Goal: Information Seeking & Learning: Learn about a topic

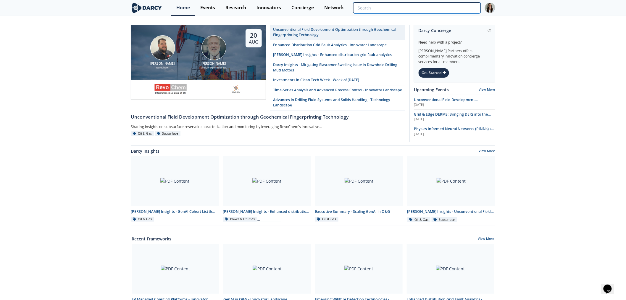
click at [462, 7] on input "search" at bounding box center [417, 7] width 128 height 11
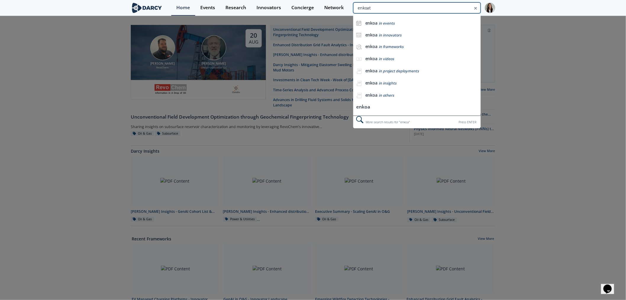
type input "enkoat"
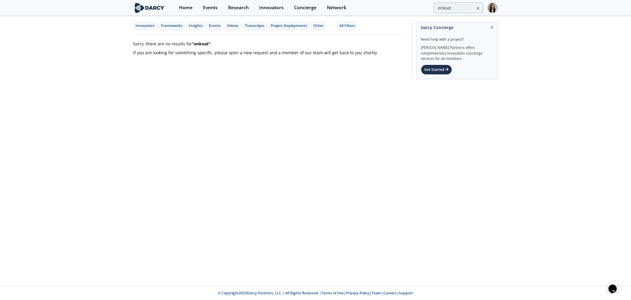
click at [478, 9] on icon at bounding box center [478, 8] width 4 height 7
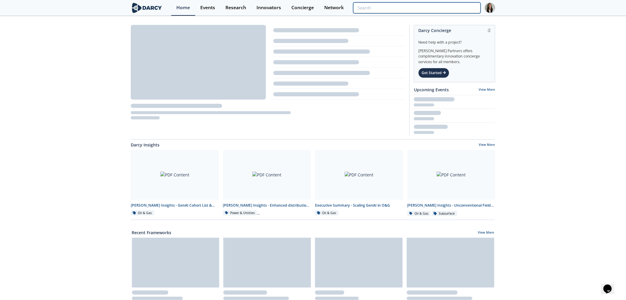
click at [435, 4] on input "search" at bounding box center [417, 7] width 128 height 11
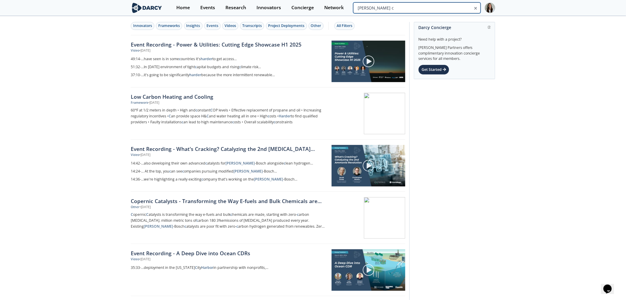
click at [451, 13] on input "harber c" at bounding box center [417, 7] width 128 height 11
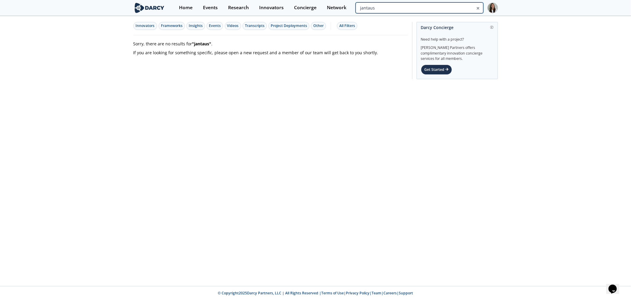
click at [446, 5] on input "jantaus" at bounding box center [420, 7] width 128 height 11
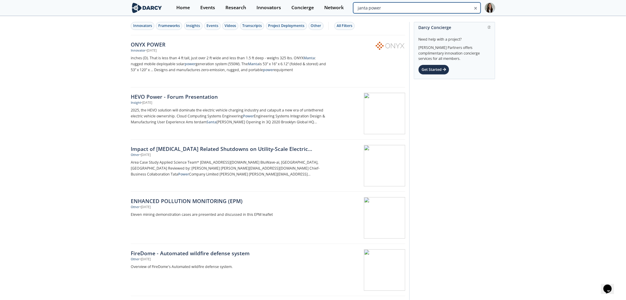
click at [443, 12] on input "janta power" at bounding box center [417, 7] width 128 height 11
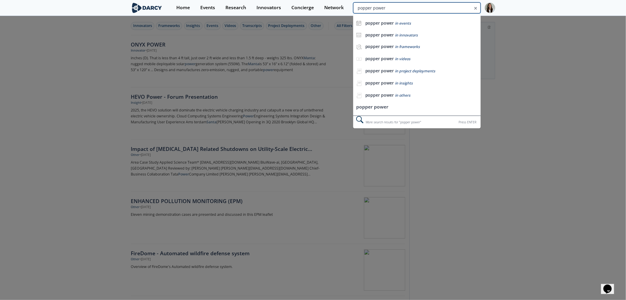
type input "popper power"
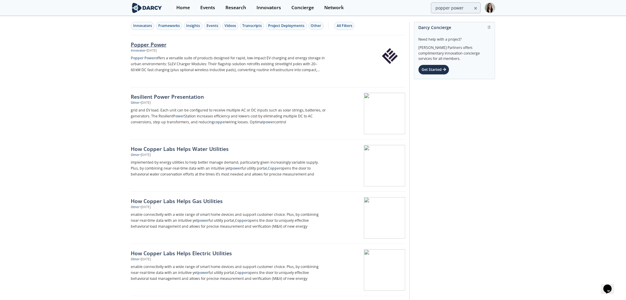
click at [255, 52] on div "Innovator • Jul 24, 2025" at bounding box center [229, 50] width 196 height 5
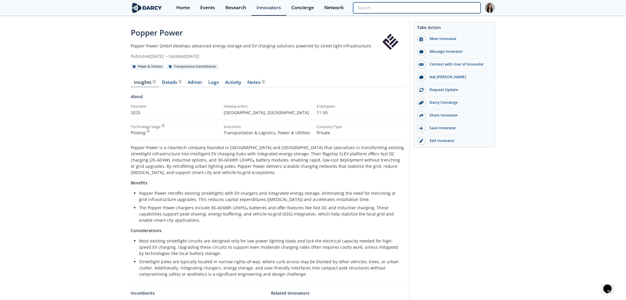
click at [448, 6] on input "search" at bounding box center [417, 7] width 128 height 11
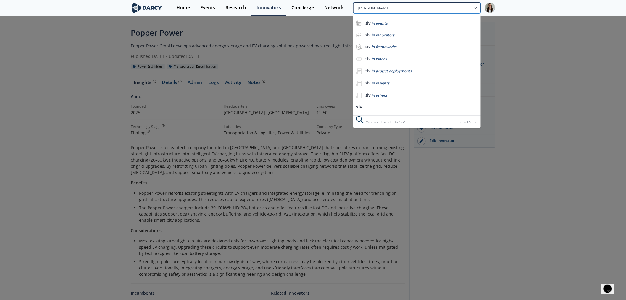
type input "siva"
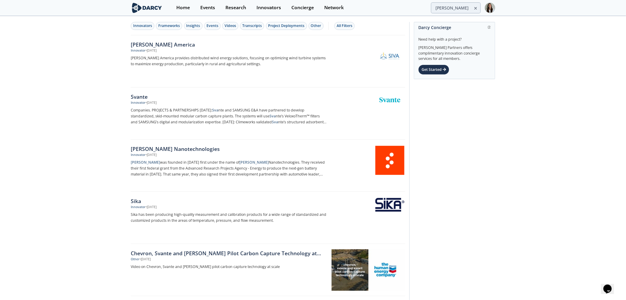
click at [263, 62] on p "Siva Powers America provides distributed wind energy solutions, focusing on opt…" at bounding box center [229, 61] width 196 height 12
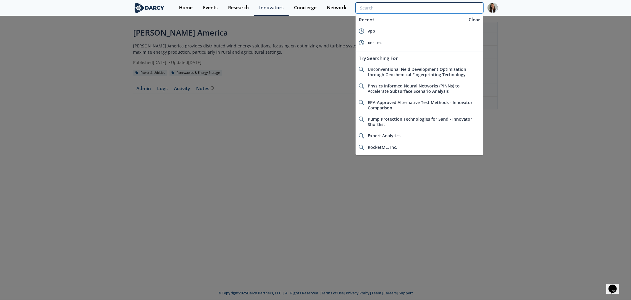
click at [463, 6] on input "search" at bounding box center [420, 7] width 128 height 11
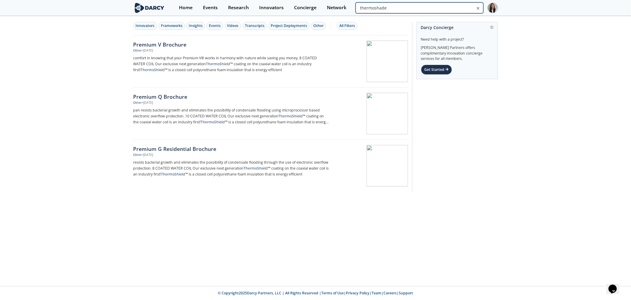
click at [460, 7] on input "thermoshade" at bounding box center [420, 7] width 128 height 11
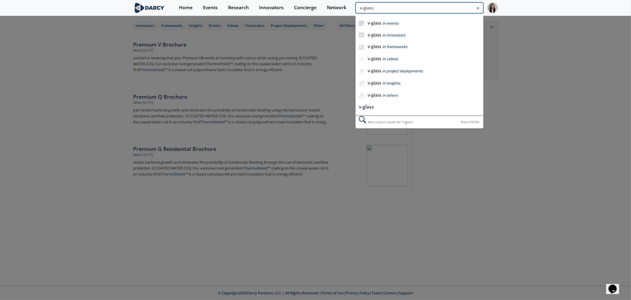
type input "v-glass"
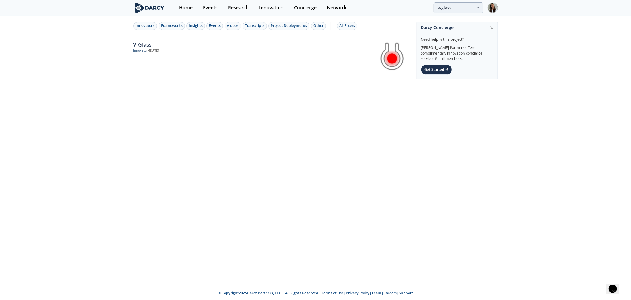
click at [189, 53] on div "Innovator • Aug 30, 2024" at bounding box center [231, 50] width 196 height 5
